Goal: Task Accomplishment & Management: Manage account settings

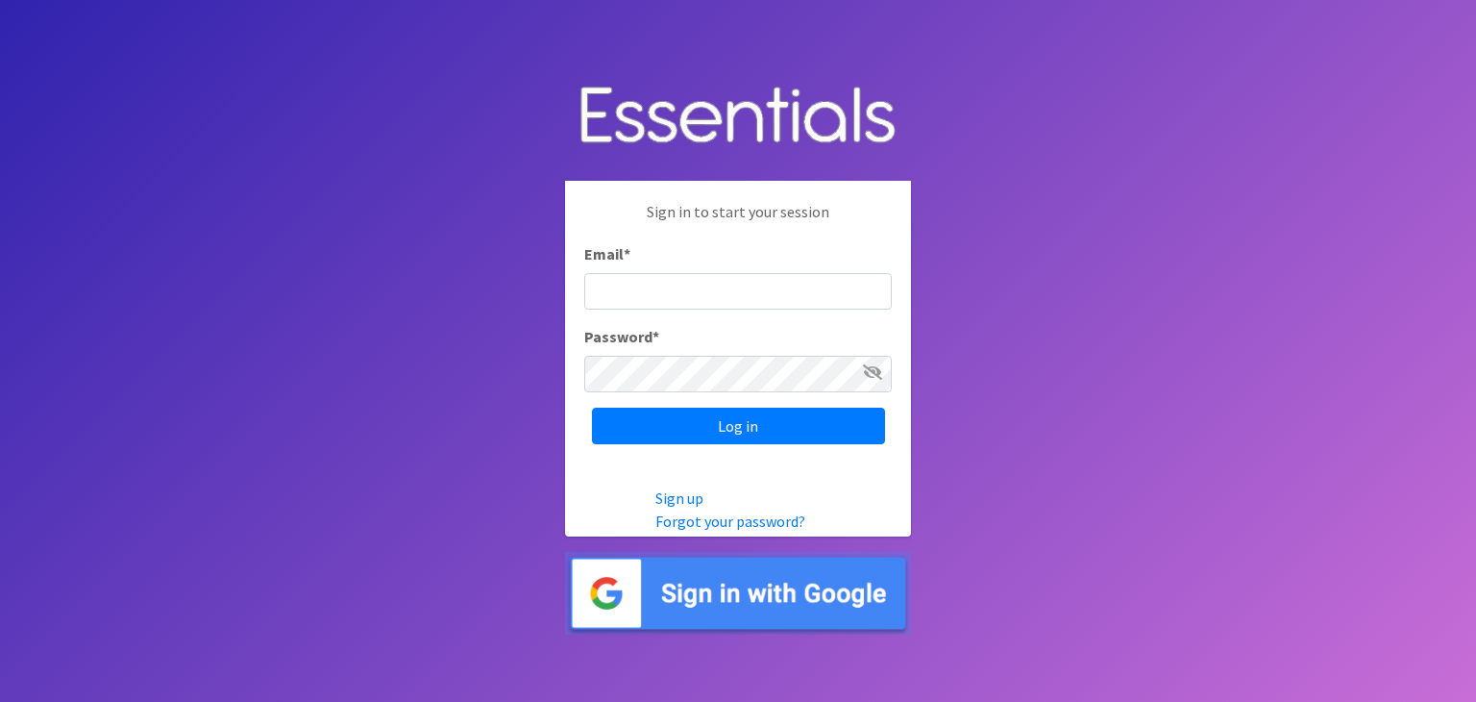
click at [680, 286] on input "Email *" at bounding box center [738, 291] width 308 height 37
type input "[EMAIL_ADDRESS][DOMAIN_NAME]"
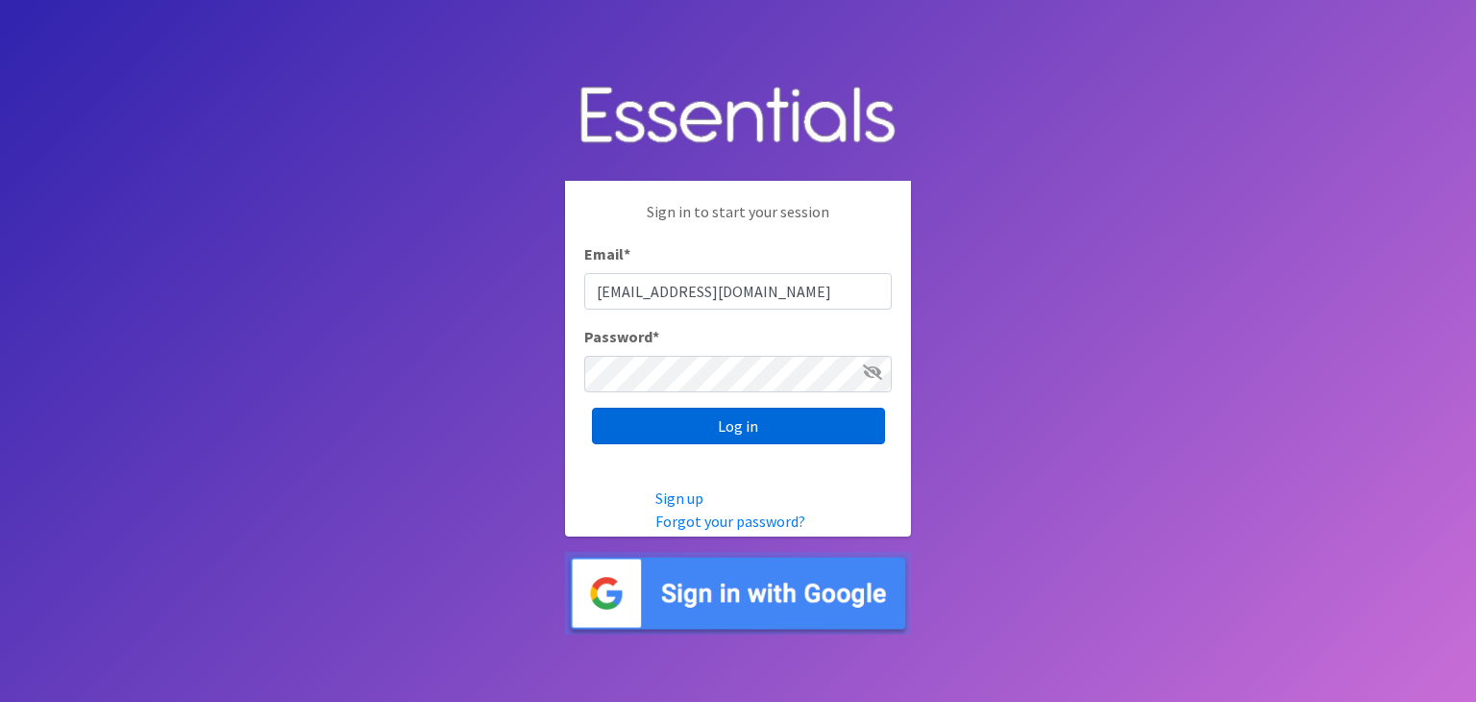
click at [752, 421] on input "Log in" at bounding box center [738, 426] width 293 height 37
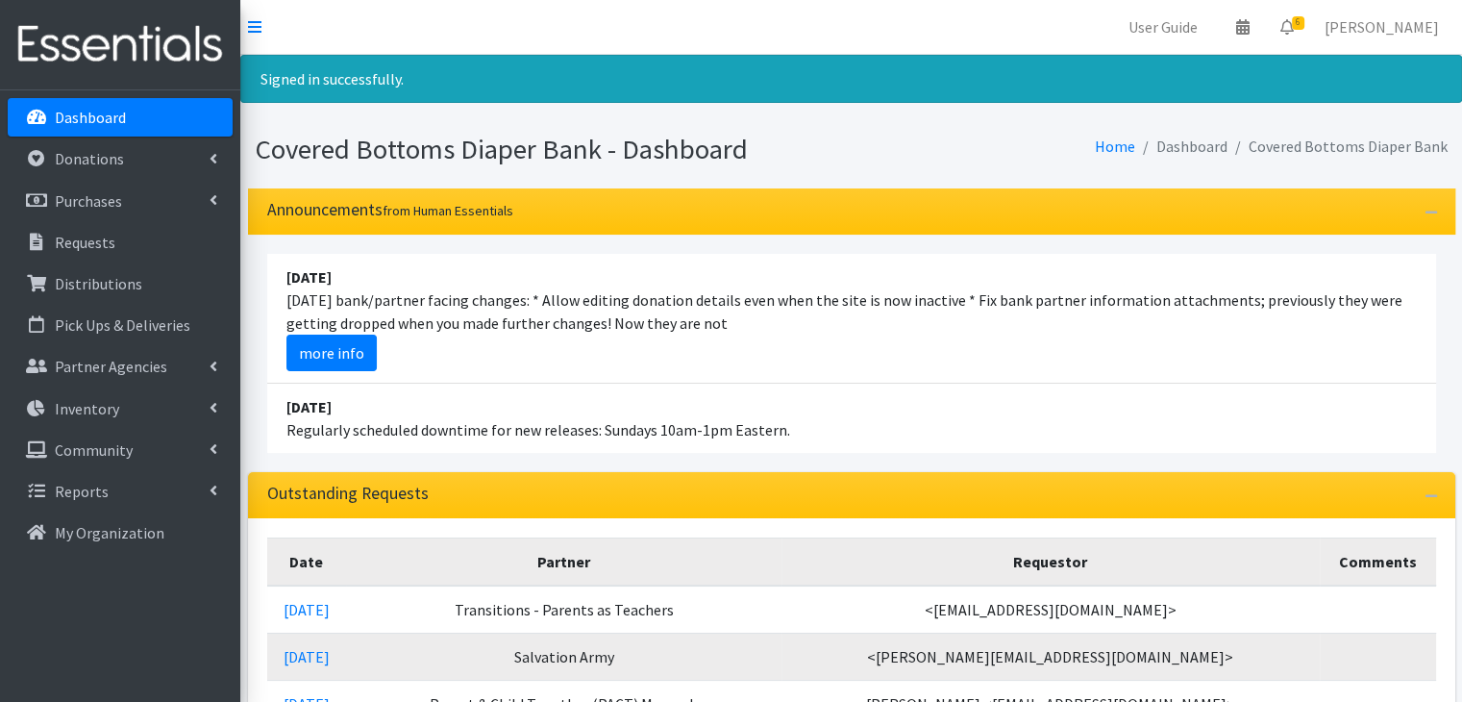
click at [1172, 264] on li "August 10 Today's bank/partner facing changes: * Allow editing donation details…" at bounding box center [851, 319] width 1169 height 130
click at [932, 26] on nav "User Guide 0 Pick-ups remaining this week View Calendar 6 6 Requests 0 Partner …" at bounding box center [851, 27] width 1222 height 55
click at [518, 16] on nav "User Guide 0 Pick-ups remaining this week View Calendar 6 6 Requests 0 Partner …" at bounding box center [851, 27] width 1222 height 55
click at [89, 235] on p "Requests" at bounding box center [85, 242] width 61 height 19
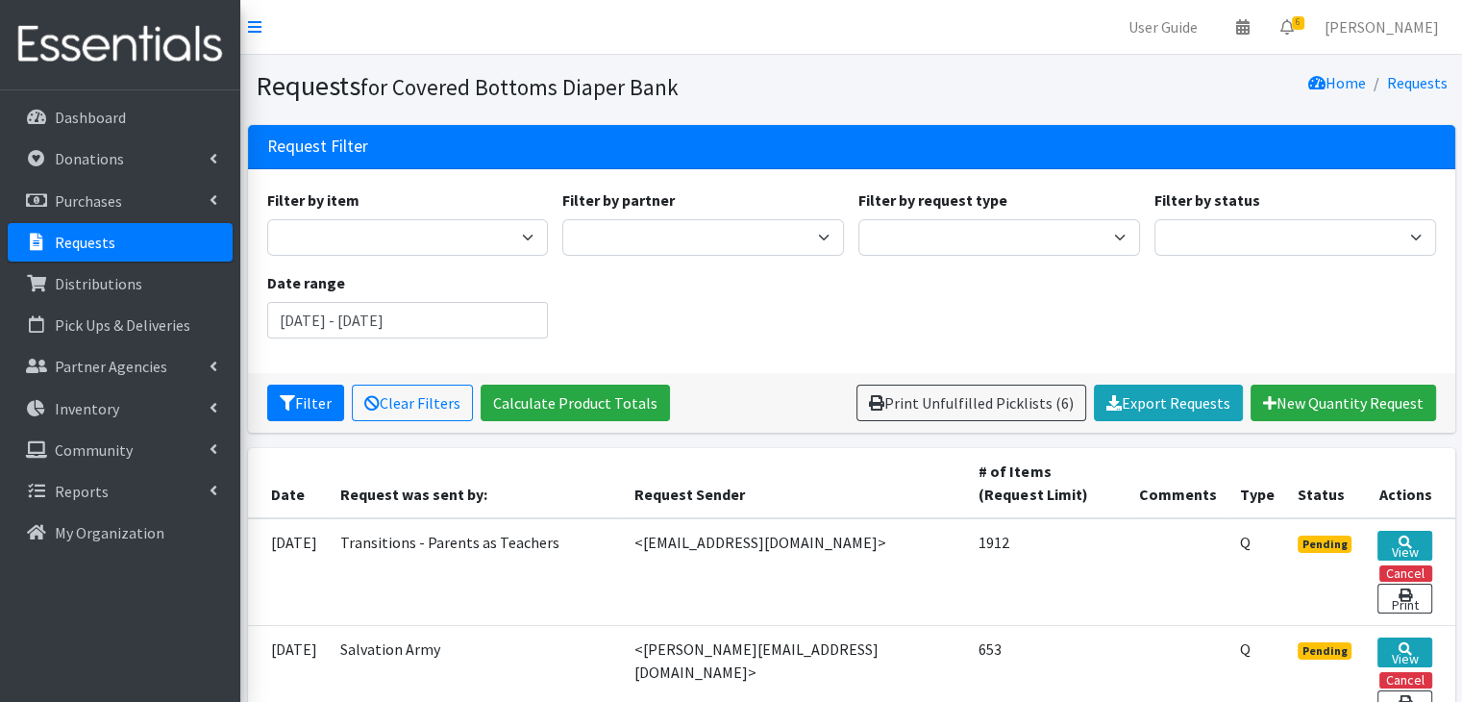
click at [73, 229] on link "Requests" at bounding box center [120, 242] width 225 height 38
click at [115, 355] on link "Partner Agencies" at bounding box center [120, 366] width 225 height 38
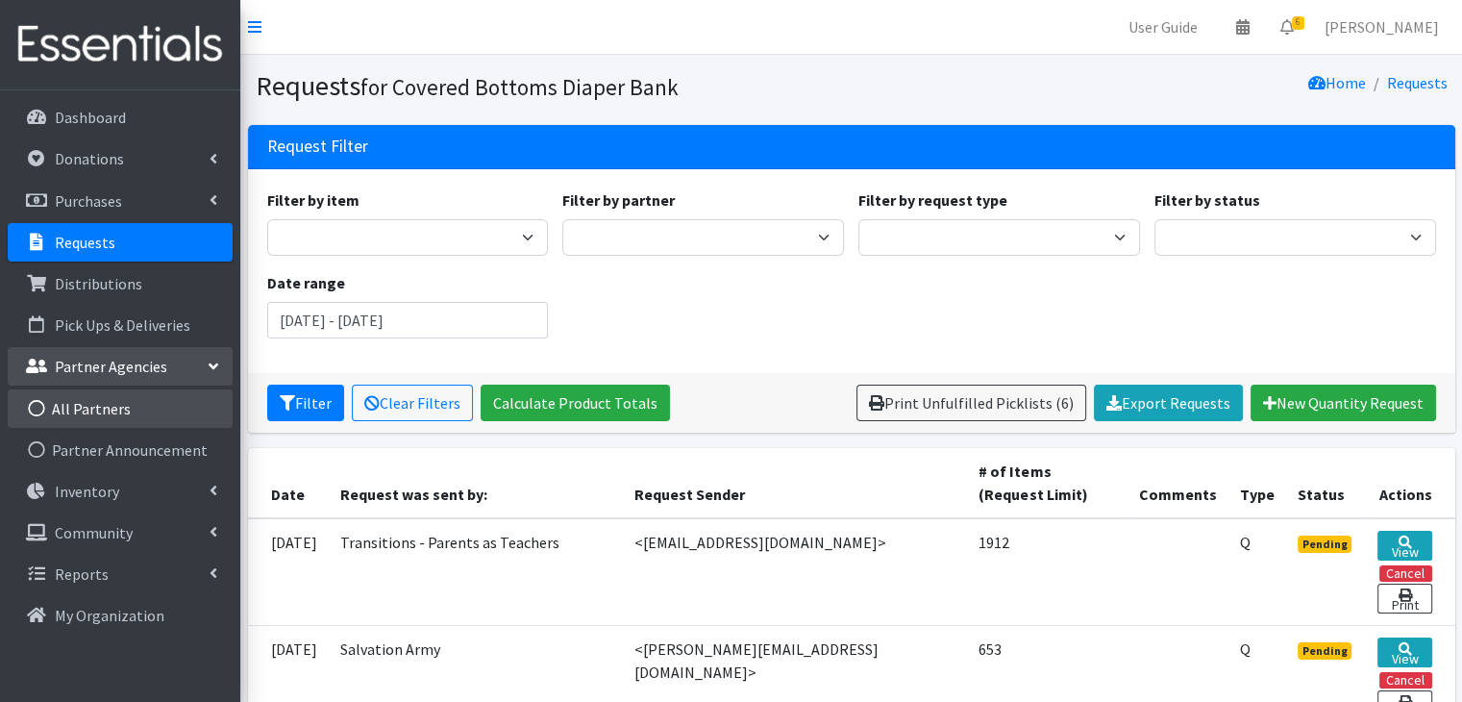
click at [92, 396] on link "All Partners" at bounding box center [120, 408] width 225 height 38
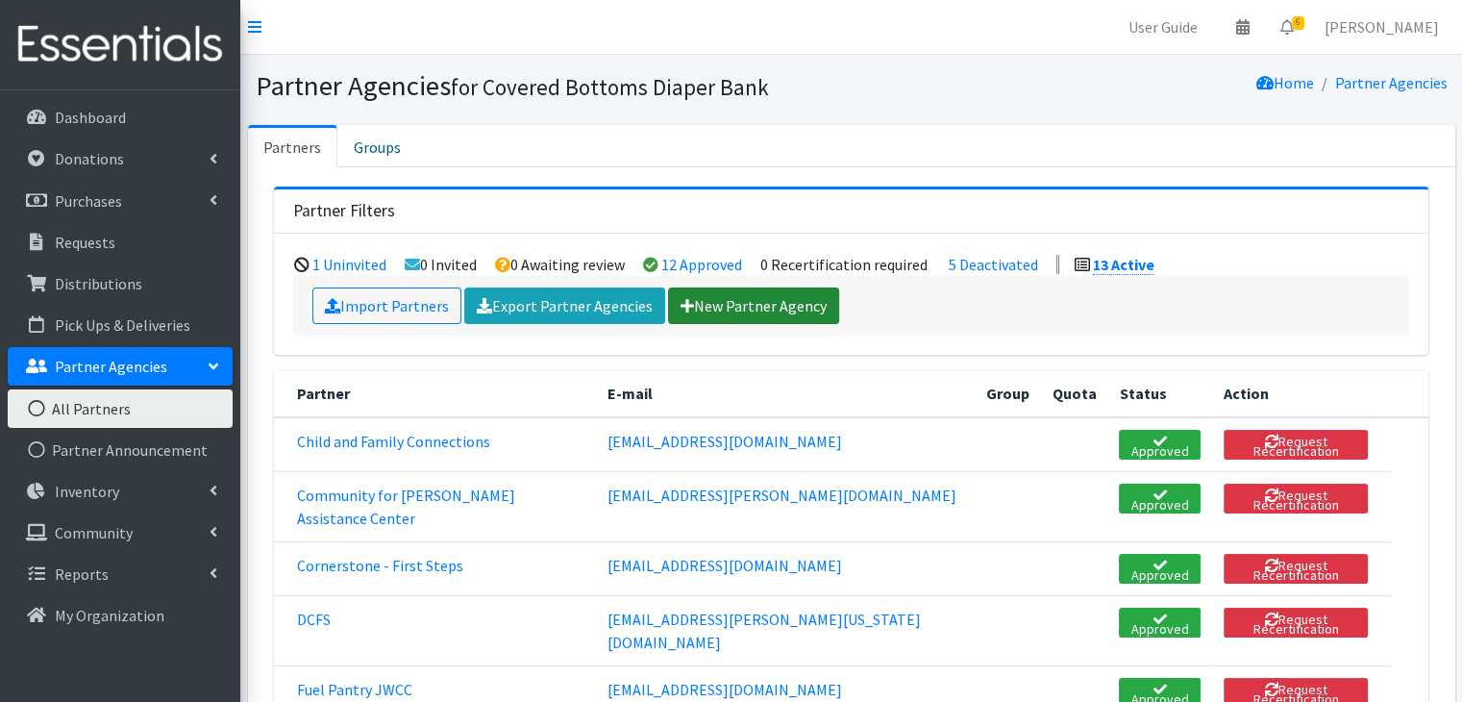
click at [734, 287] on link "New Partner Agency" at bounding box center [753, 305] width 171 height 37
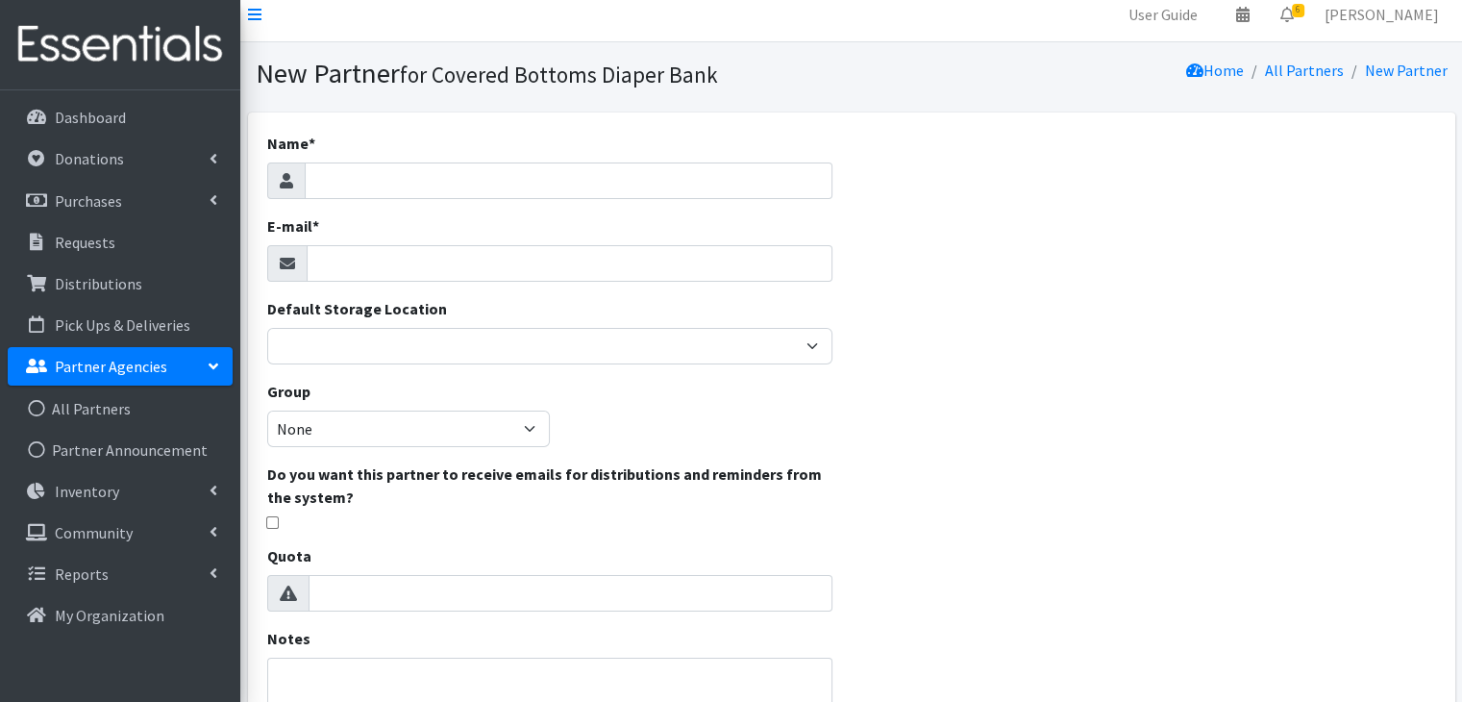
scroll to position [12, 0]
click at [107, 413] on link "All Partners" at bounding box center [120, 408] width 225 height 38
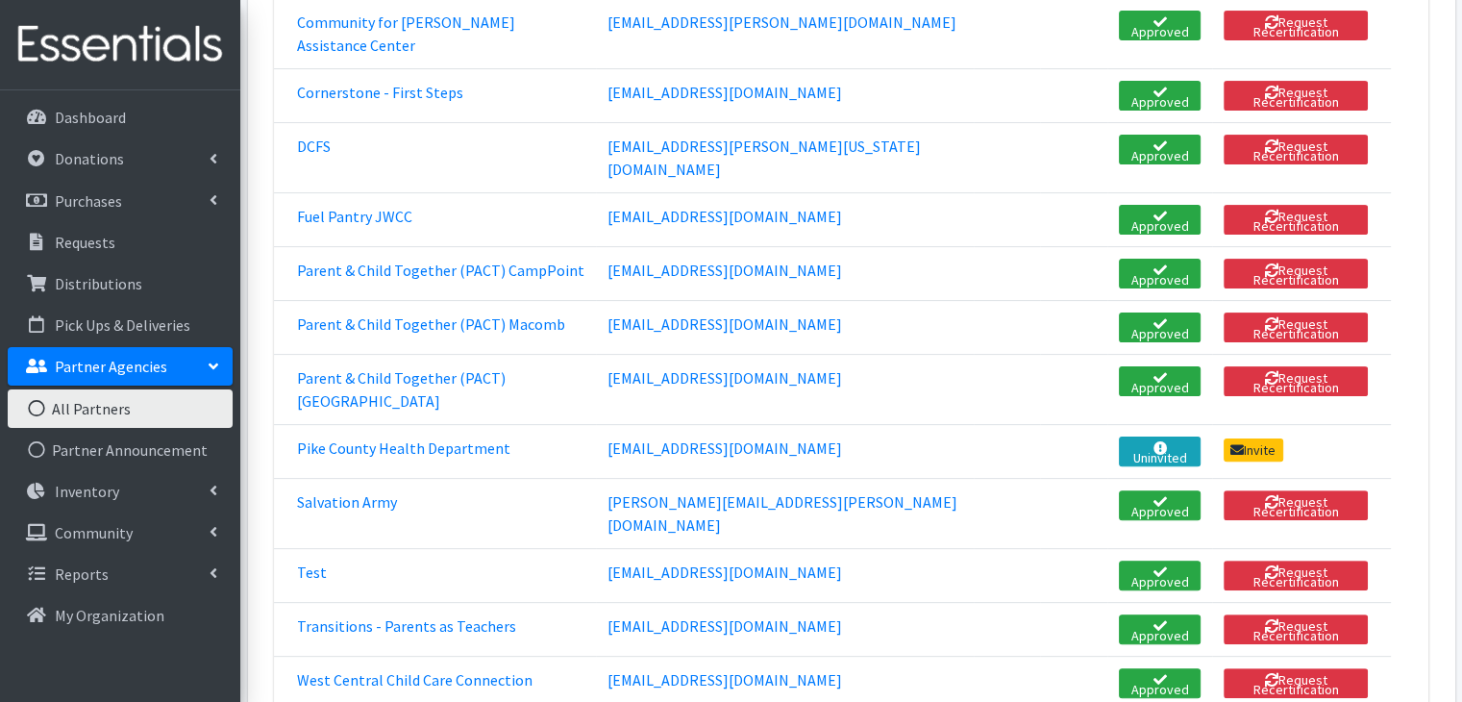
scroll to position [477, 0]
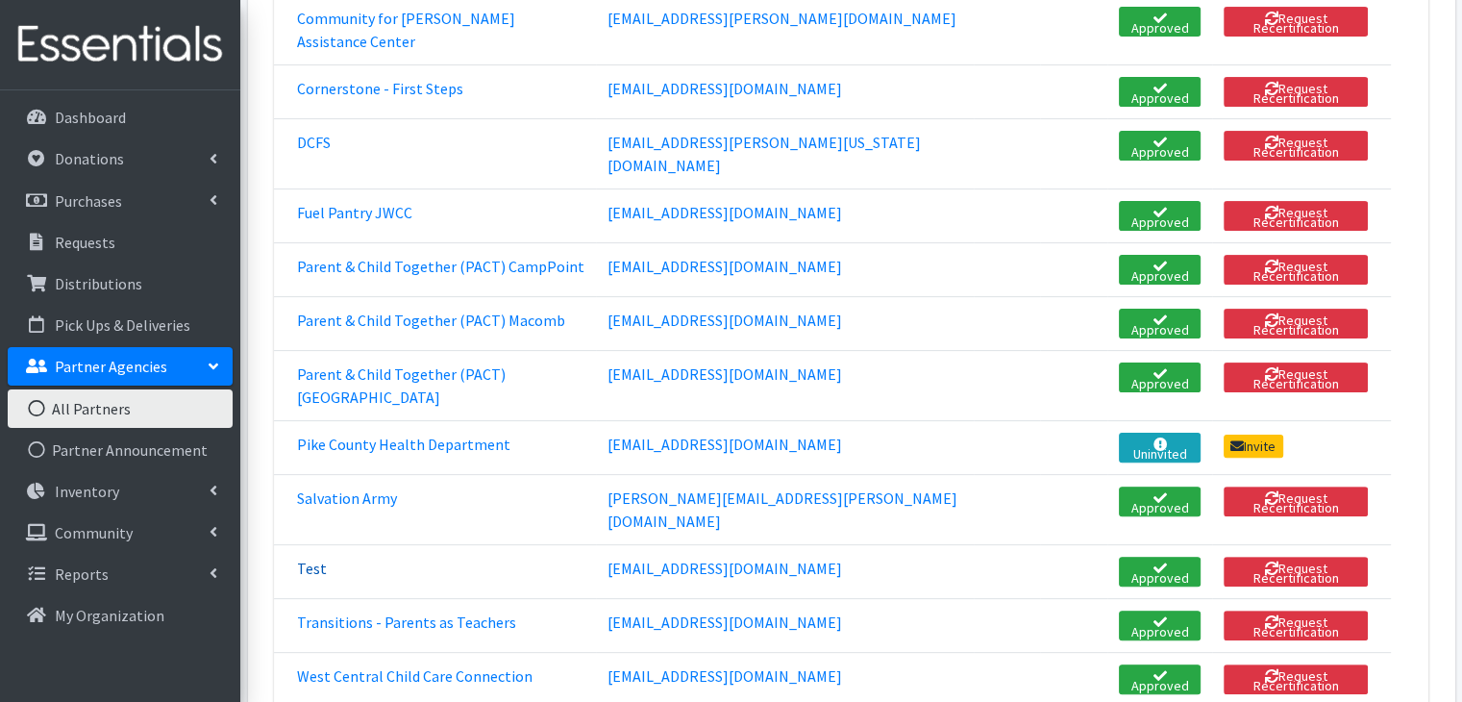
click at [315, 558] on link "Test" at bounding box center [312, 567] width 30 height 19
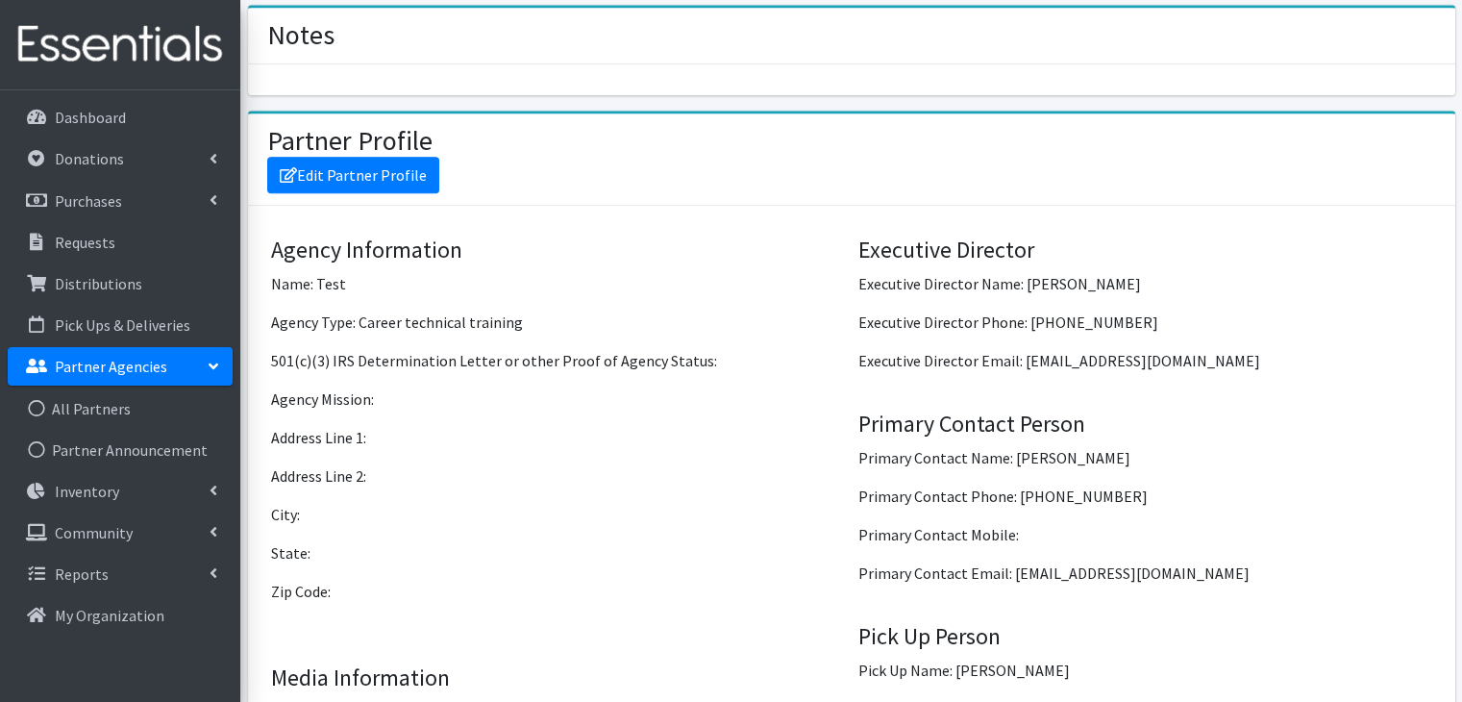
scroll to position [515, 0]
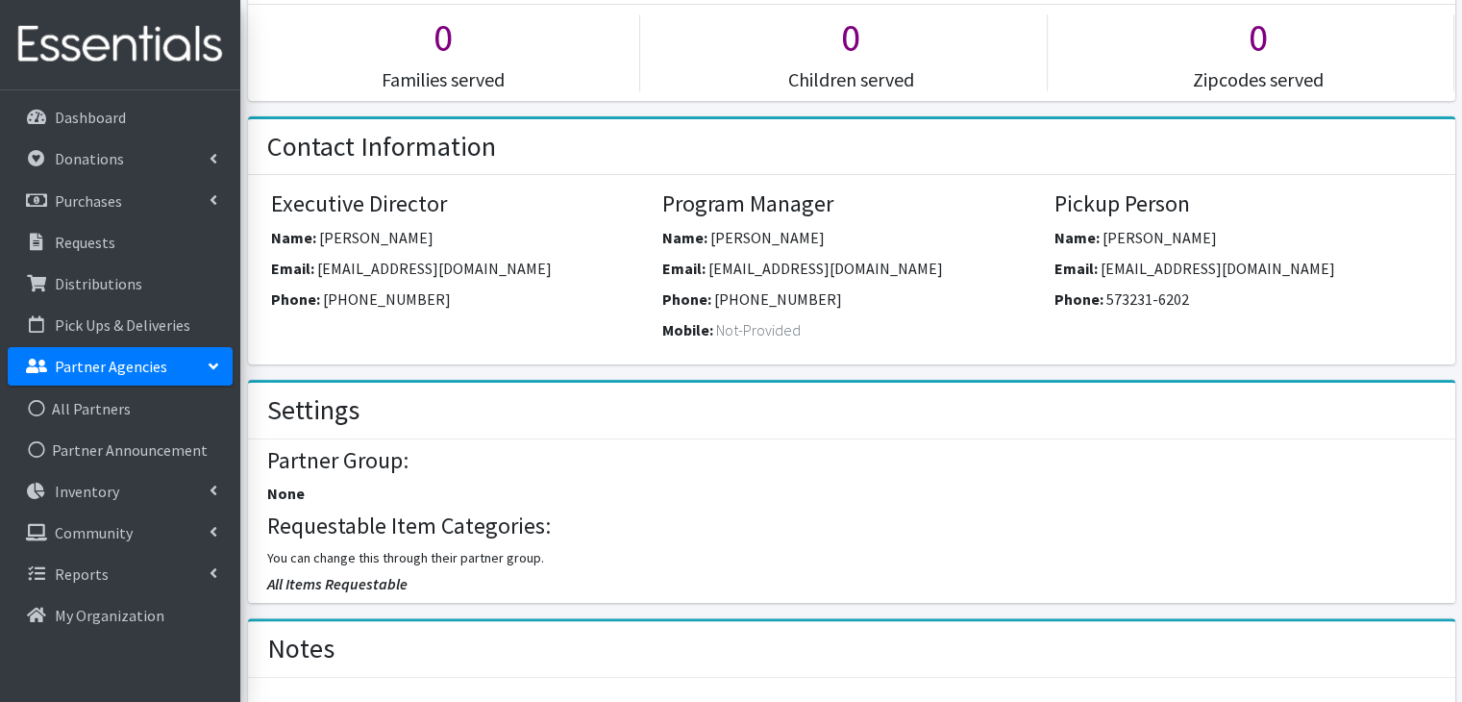
click at [1059, 482] on div "None" at bounding box center [851, 497] width 1168 height 31
